Goal: Task Accomplishment & Management: Manage account settings

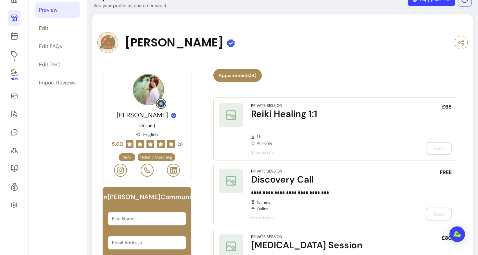
scroll to position [50, 0]
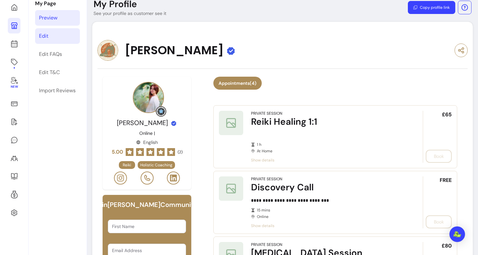
click at [47, 35] on div "Edit" at bounding box center [43, 36] width 9 height 8
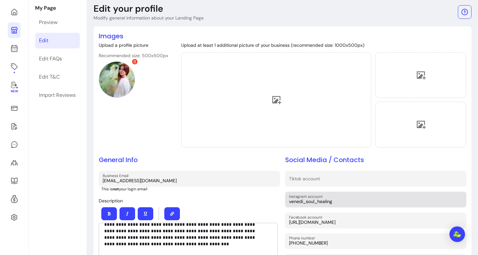
scroll to position [36, 0]
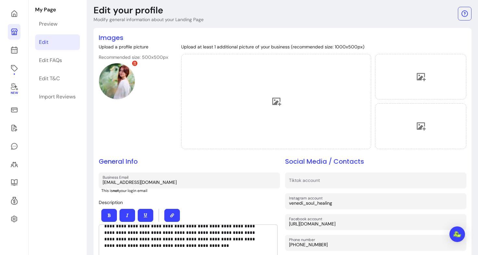
drag, startPoint x: 413, startPoint y: 219, endPoint x: 281, endPoint y: 217, distance: 132.1
click at [281, 217] on div "**********" at bounding box center [282, 231] width 367 height 397
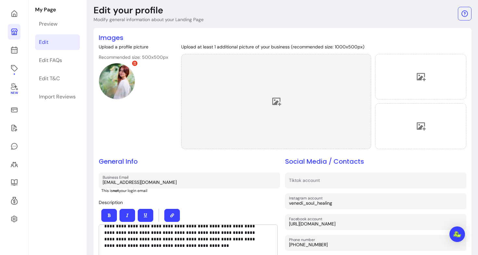
scroll to position [0, 0]
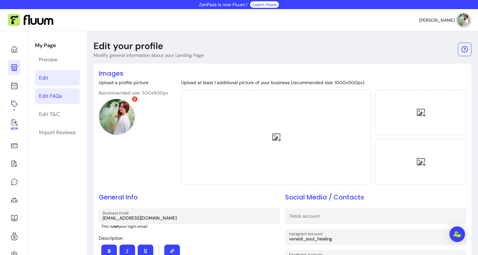
click at [54, 99] on div "Edit FAQs" at bounding box center [50, 96] width 23 height 8
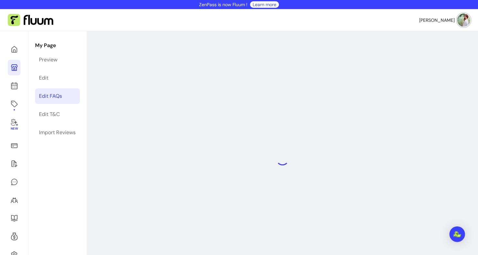
select select "*"
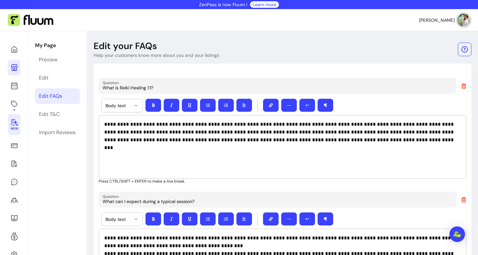
click at [14, 123] on icon at bounding box center [14, 122] width 8 height 8
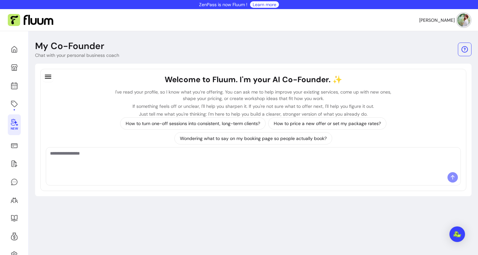
click at [136, 171] on div at bounding box center [253, 159] width 414 height 25
type textarea "**********"
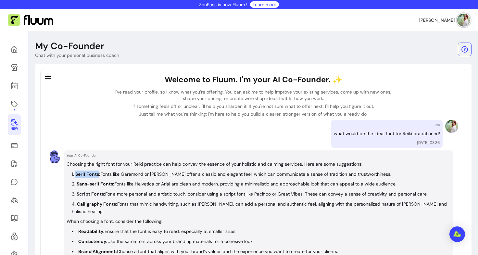
drag, startPoint x: 99, startPoint y: 173, endPoint x: 75, endPoint y: 175, distance: 24.4
click at [75, 175] on strong "Serif Fonts:" at bounding box center [87, 174] width 25 height 6
copy strong "Serif Fonts"
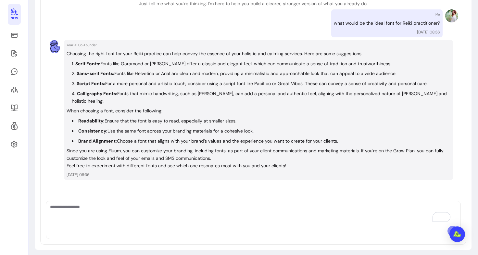
scroll to position [114, 0]
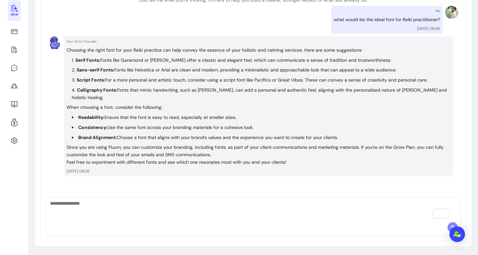
click at [160, 226] on div at bounding box center [253, 228] width 414 height 13
click at [162, 209] on textarea "To enrich screen reader interactions, please activate Accessibility in Grammarl…" at bounding box center [253, 209] width 406 height 19
type textarea "**********"
